Goal: Information Seeking & Learning: Learn about a topic

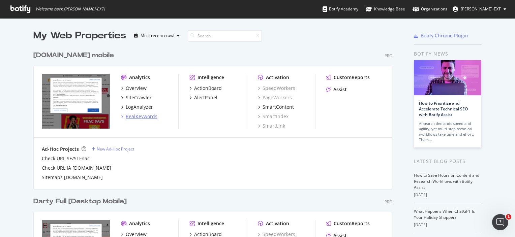
click at [126, 119] on div "RealKeywords" at bounding box center [142, 116] width 32 height 7
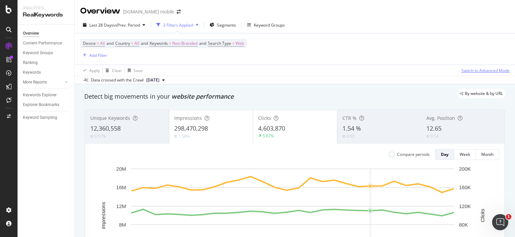
click at [472, 70] on div "Switch to Advanced Mode" at bounding box center [485, 71] width 48 height 6
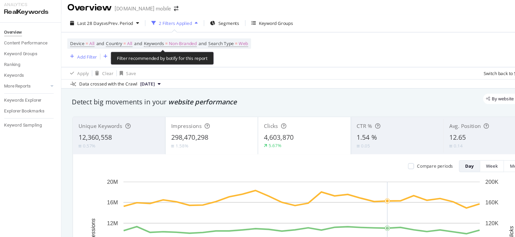
click at [204, 44] on span "and" at bounding box center [202, 43] width 7 height 6
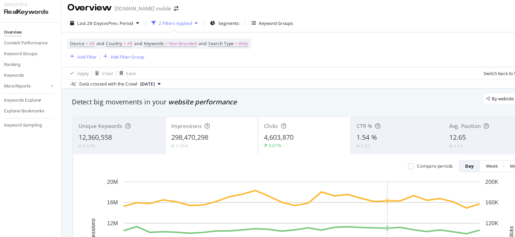
scroll to position [15, 0]
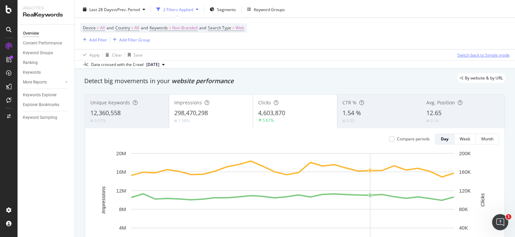
click at [478, 60] on button "Switch back to Simple mode" at bounding box center [481, 55] width 55 height 11
click at [478, 60] on button "Switch to Advanced Mode" at bounding box center [483, 55] width 51 height 11
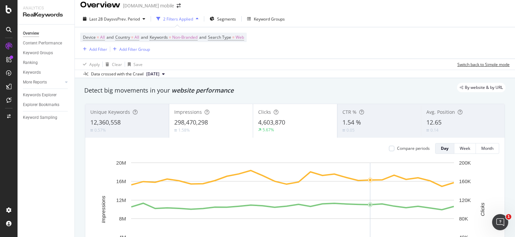
scroll to position [8, 0]
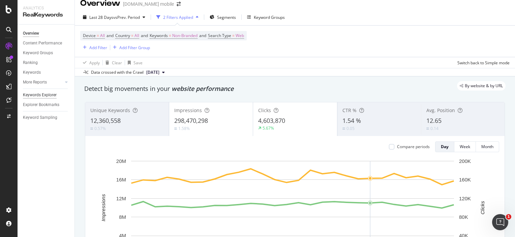
click at [44, 96] on div "Keywords Explorer" at bounding box center [40, 95] width 34 height 7
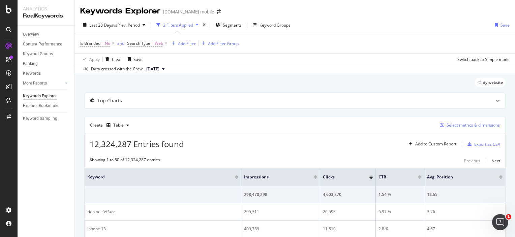
click at [459, 124] on div "Select metrics & dimensions" at bounding box center [472, 125] width 53 height 6
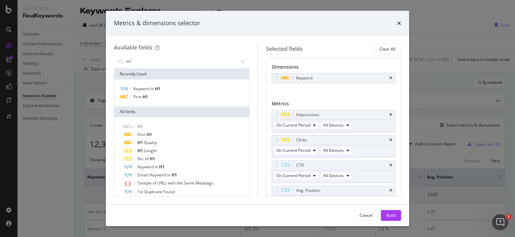
type input "H1"
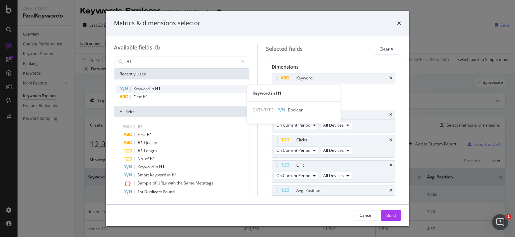
click at [143, 92] on div "Keyword in H1" at bounding box center [182, 89] width 132 height 8
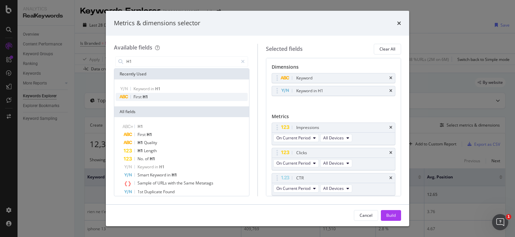
click at [135, 97] on span "First" at bounding box center [137, 97] width 9 height 6
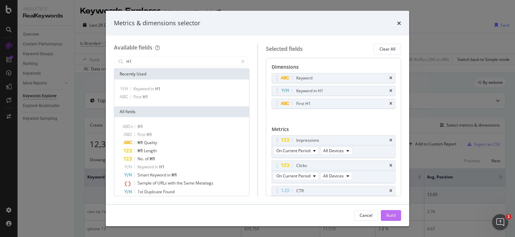
click at [383, 212] on button "Build" at bounding box center [391, 215] width 20 height 11
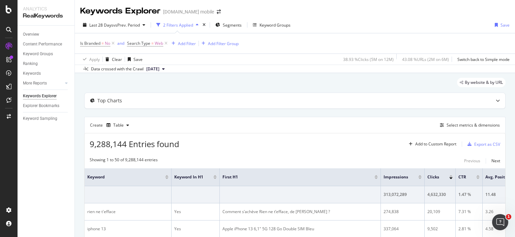
click at [189, 12] on div "[DOMAIN_NAME] mobile" at bounding box center [188, 11] width 51 height 7
click at [217, 14] on icon "arrow-right-arrow-left" at bounding box center [219, 11] width 4 height 5
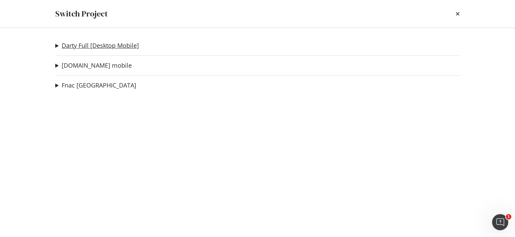
click at [63, 48] on link "Darty Full [Desktop Mobile]" at bounding box center [100, 45] width 77 height 7
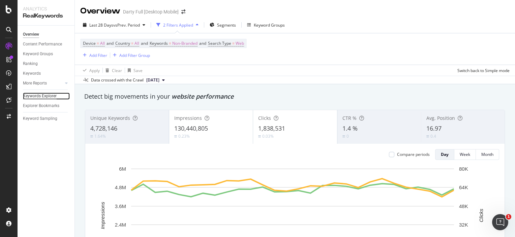
click at [52, 97] on div "Keywords Explorer" at bounding box center [40, 96] width 34 height 7
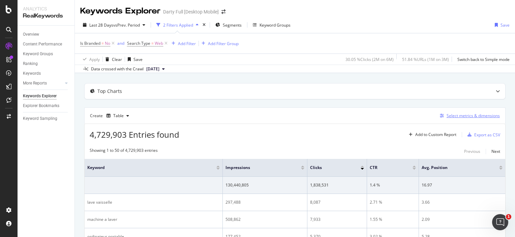
click at [462, 116] on div "Select metrics & dimensions" at bounding box center [472, 116] width 53 height 6
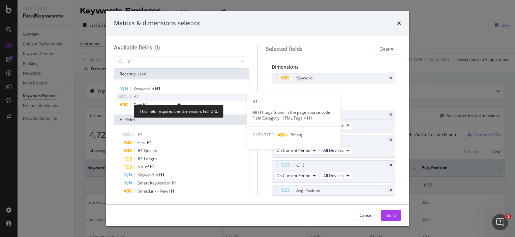
type input "h1"
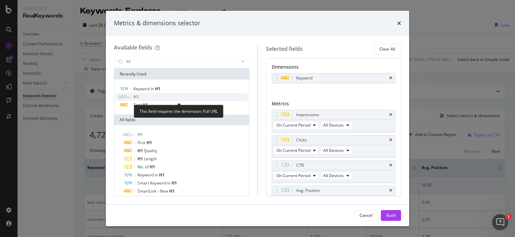
click at [160, 95] on div "H1" at bounding box center [182, 97] width 132 height 8
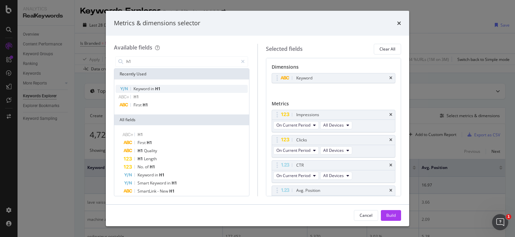
click at [164, 87] on div "Keyword in H1" at bounding box center [182, 89] width 132 height 8
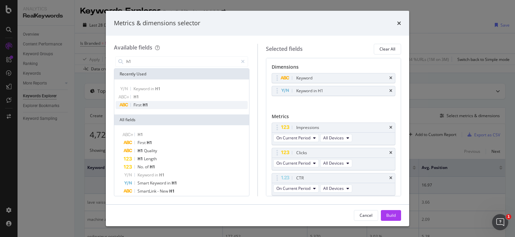
click at [164, 109] on div "First H1" at bounding box center [182, 105] width 132 height 8
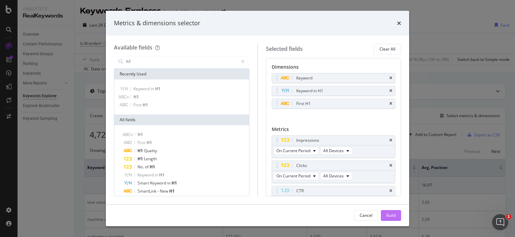
click at [387, 213] on div "Build" at bounding box center [390, 216] width 9 height 6
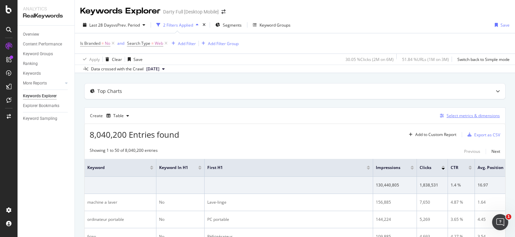
click at [464, 116] on div "Select metrics & dimensions" at bounding box center [472, 116] width 53 height 6
